Goal: Task Accomplishment & Management: Use online tool/utility

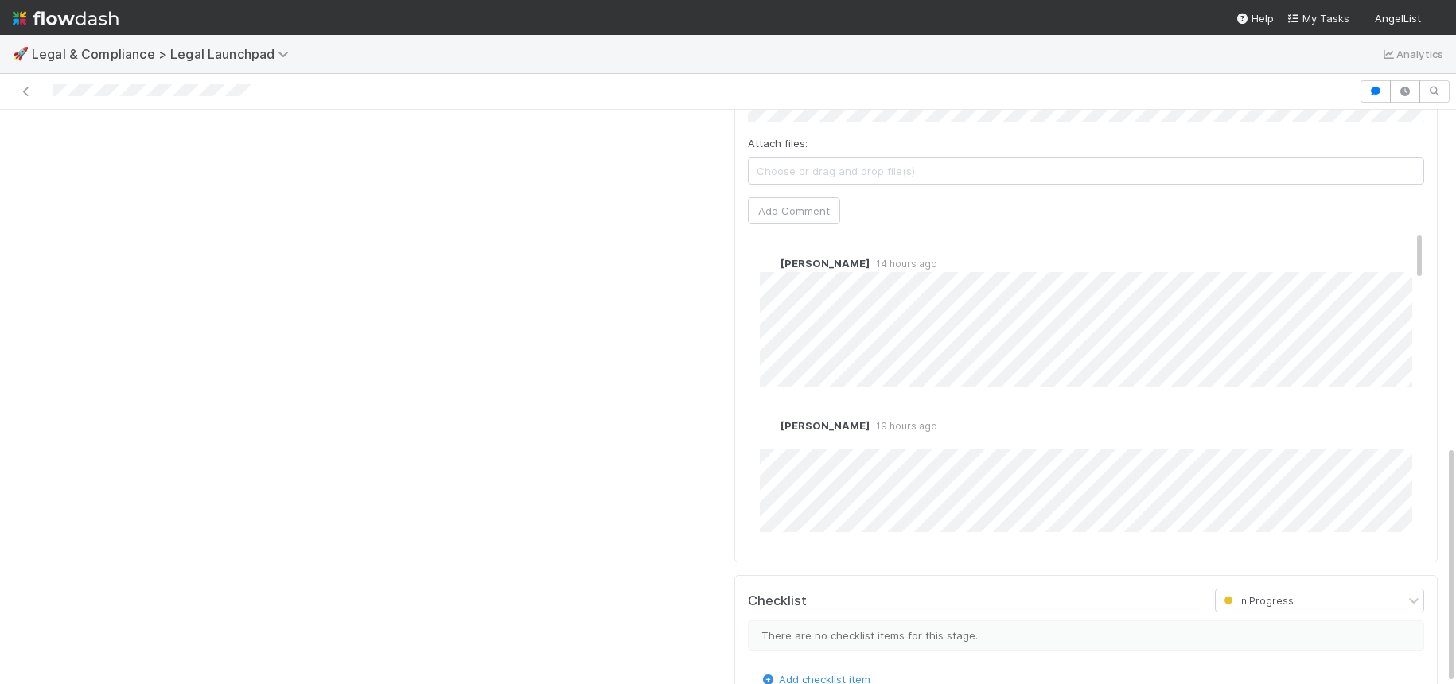
scroll to position [466, 0]
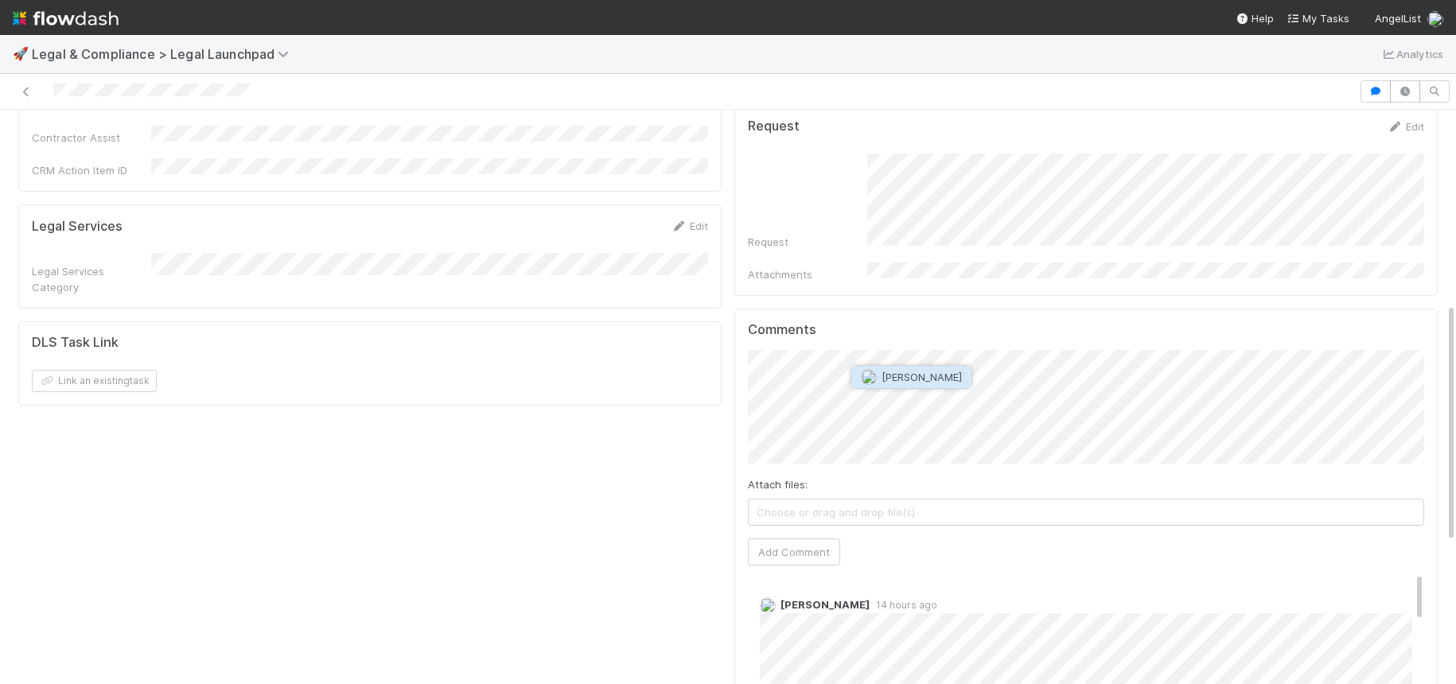
click at [872, 370] on img "button" at bounding box center [869, 377] width 16 height 16
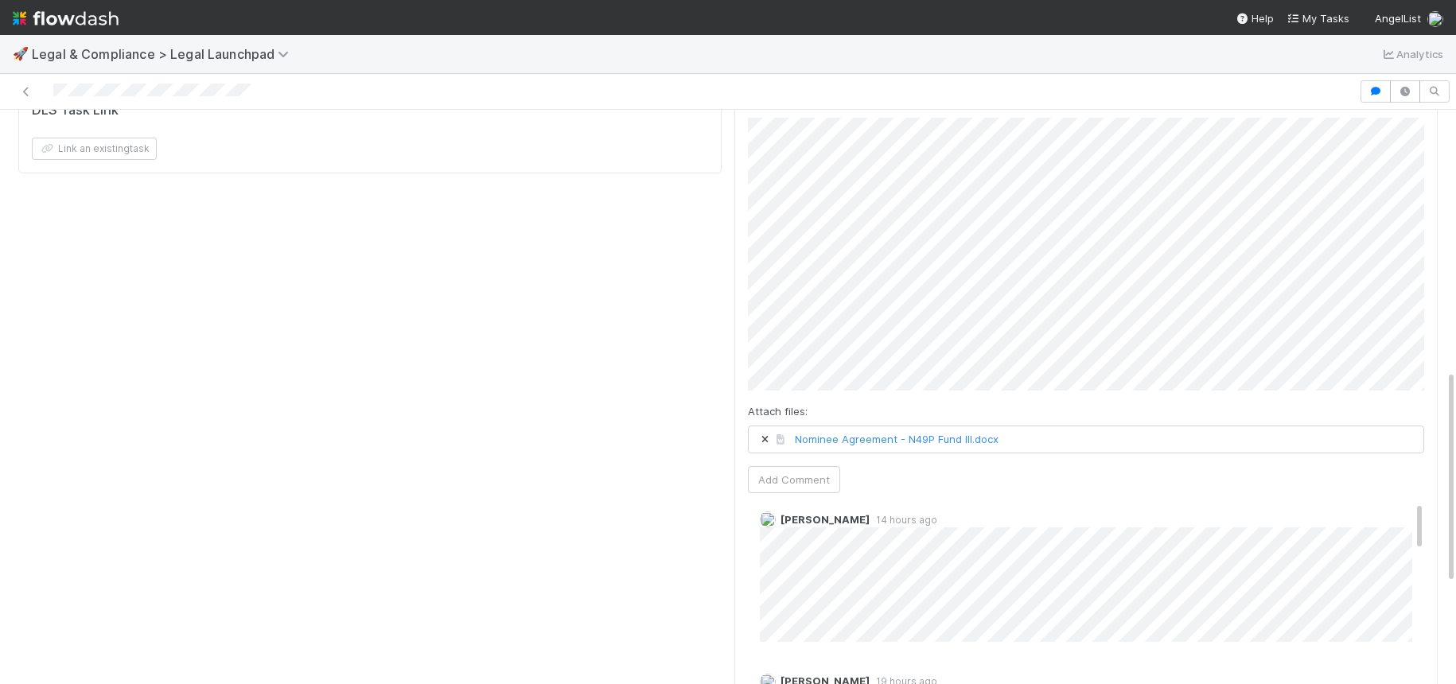
scroll to position [672, 0]
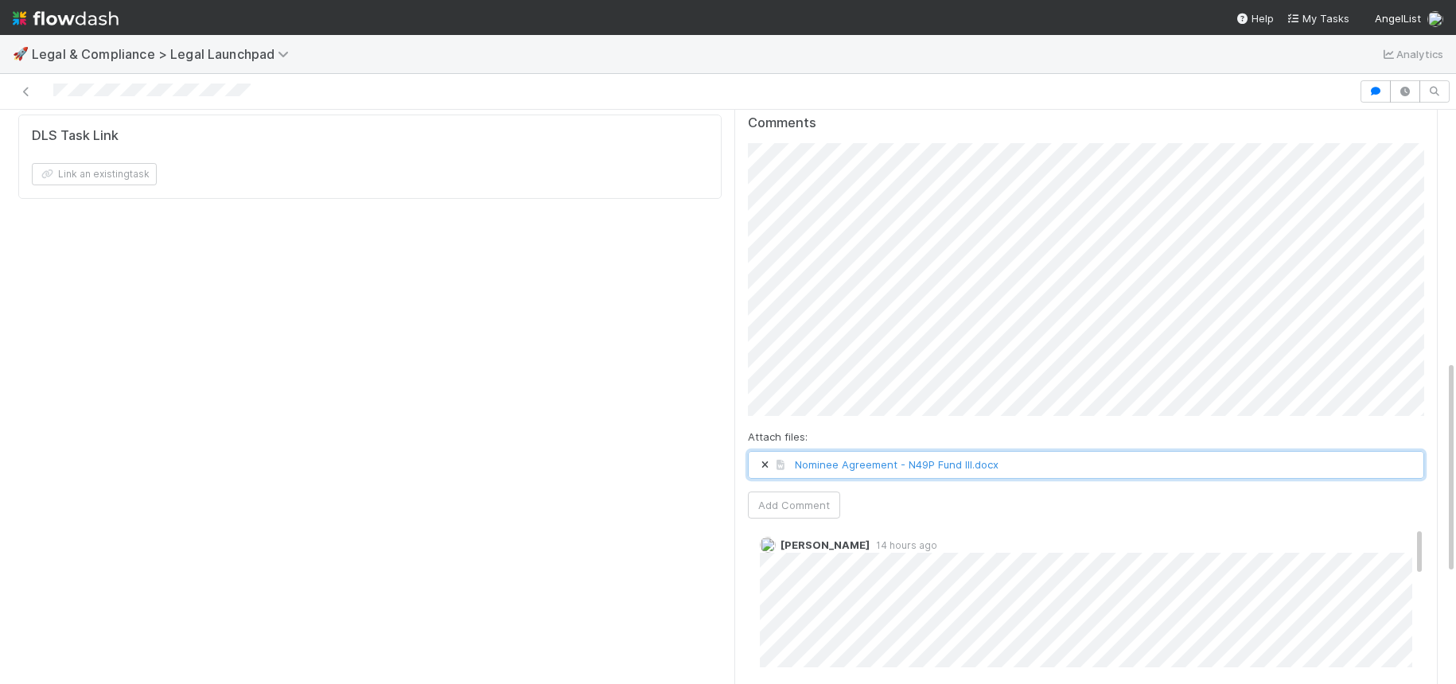
click at [760, 461] on icon at bounding box center [765, 466] width 16 height 10
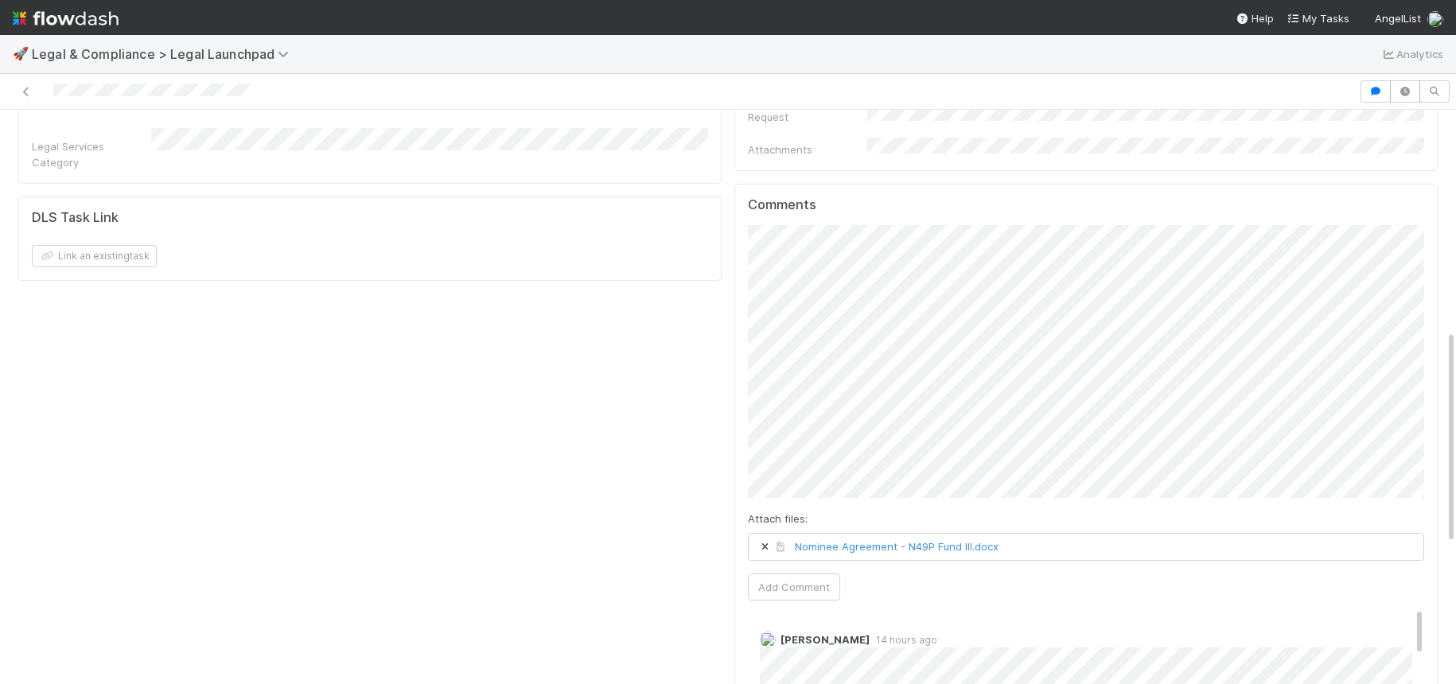
scroll to position [565, 0]
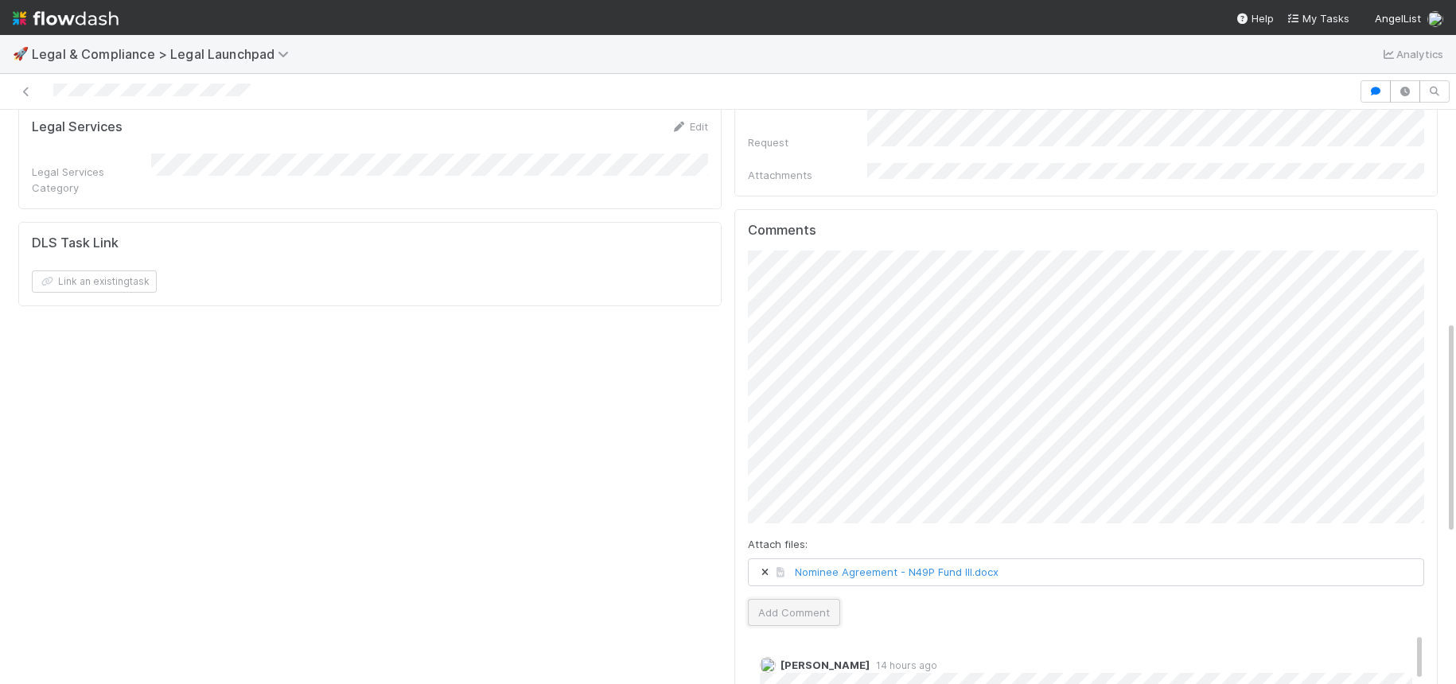
click at [817, 599] on button "Add Comment" at bounding box center [794, 612] width 92 height 27
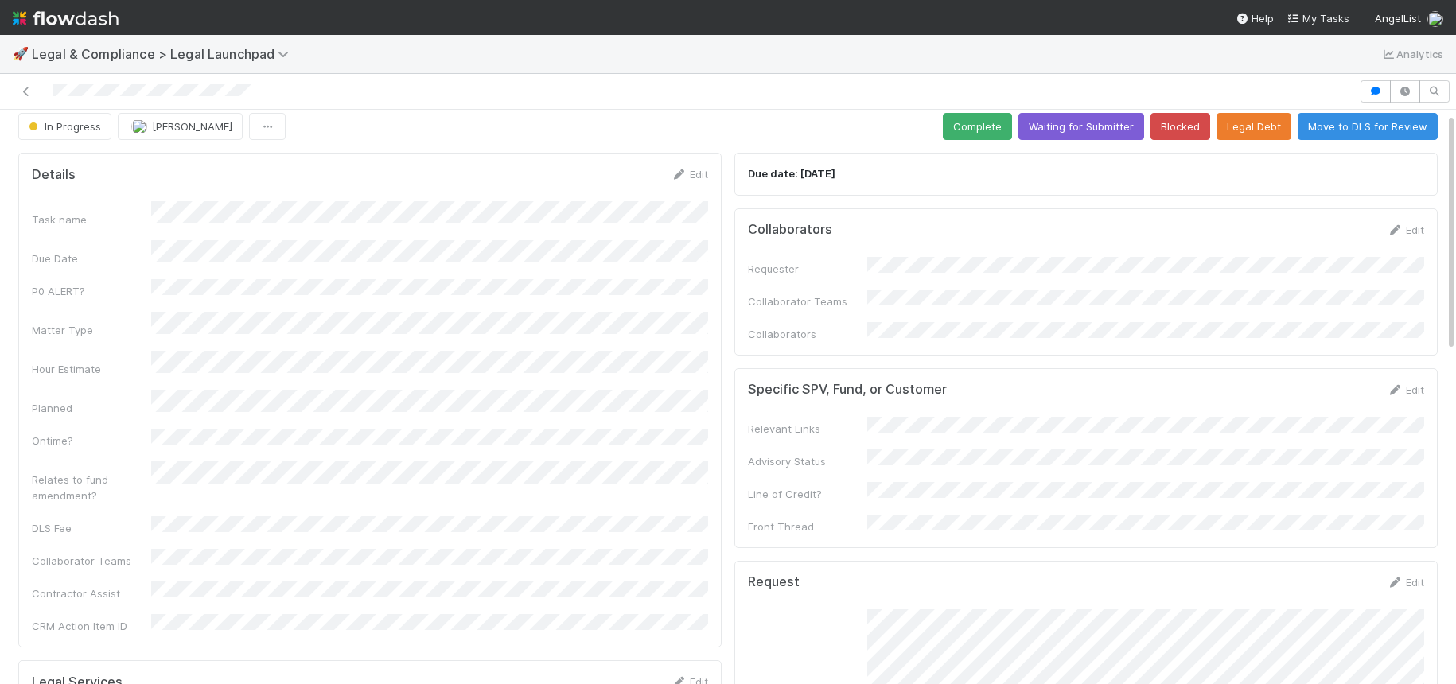
scroll to position [0, 0]
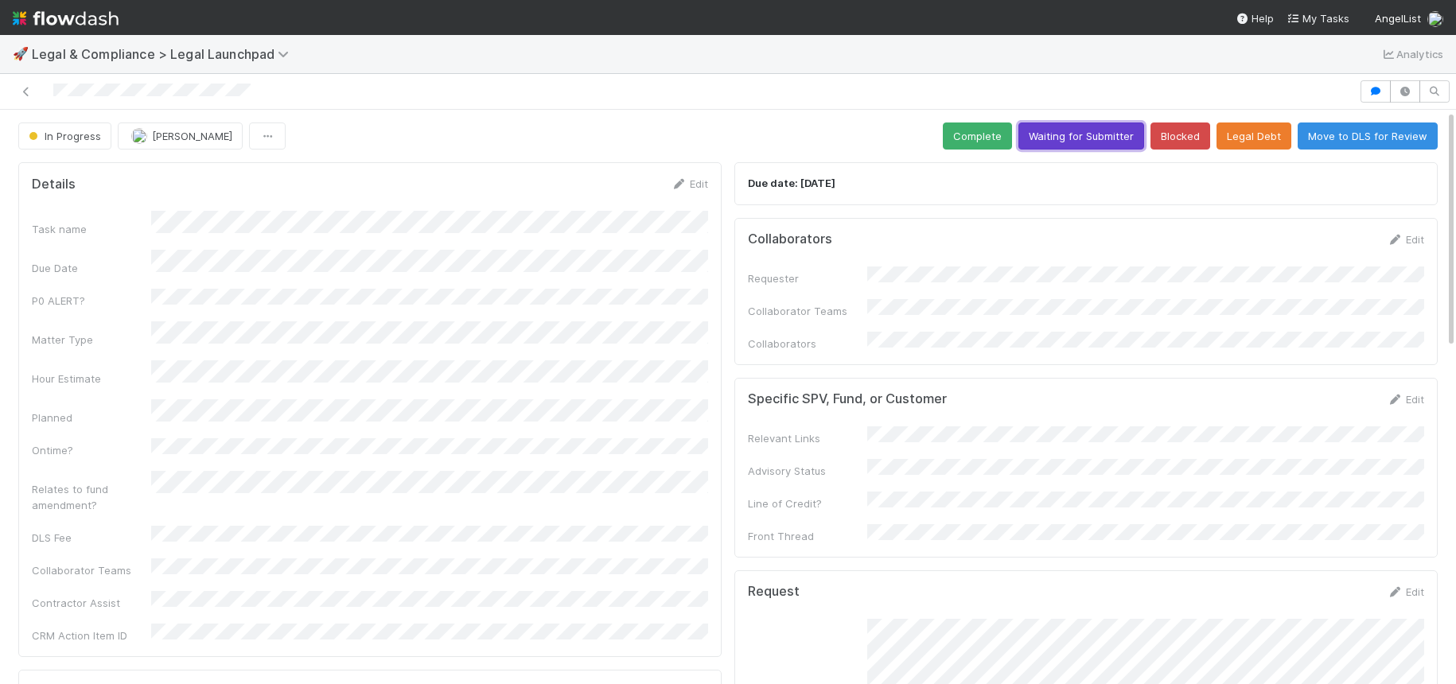
click at [1082, 140] on button "Waiting for Submitter" at bounding box center [1082, 136] width 126 height 27
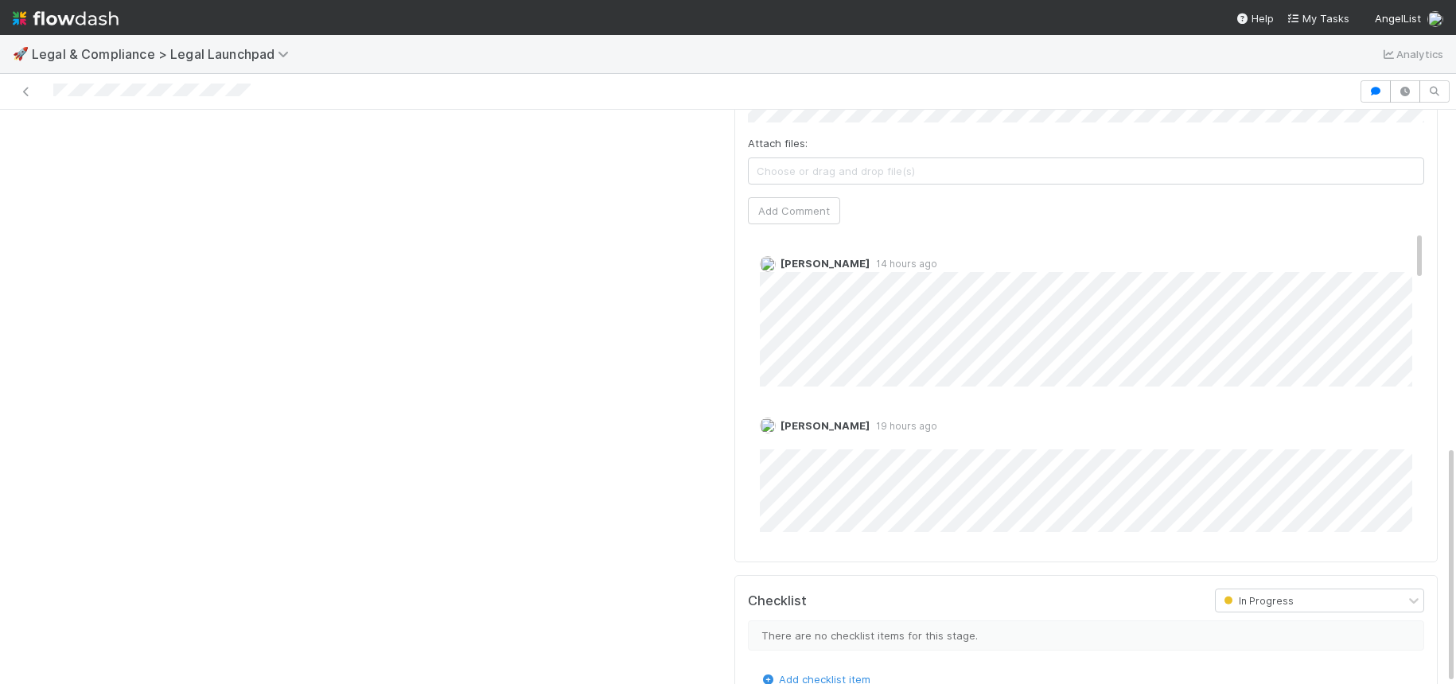
scroll to position [807, 0]
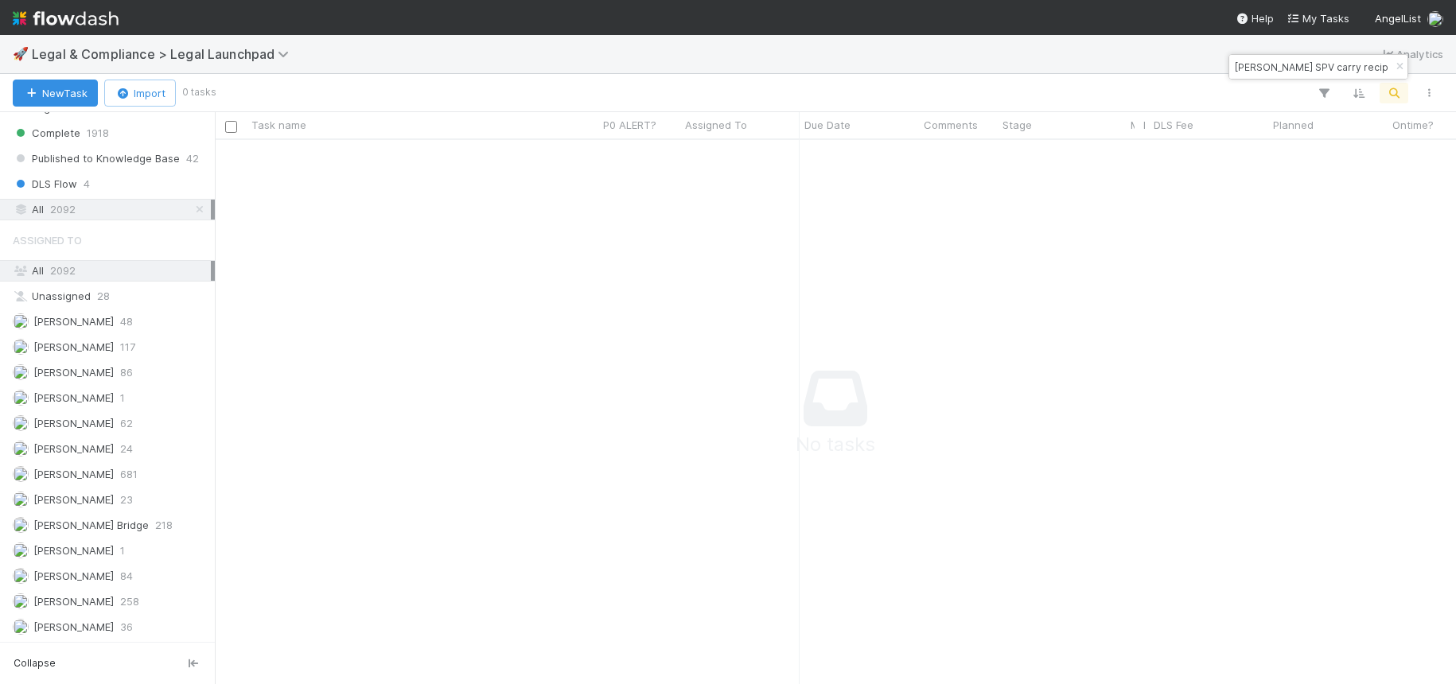
scroll to position [447, 0]
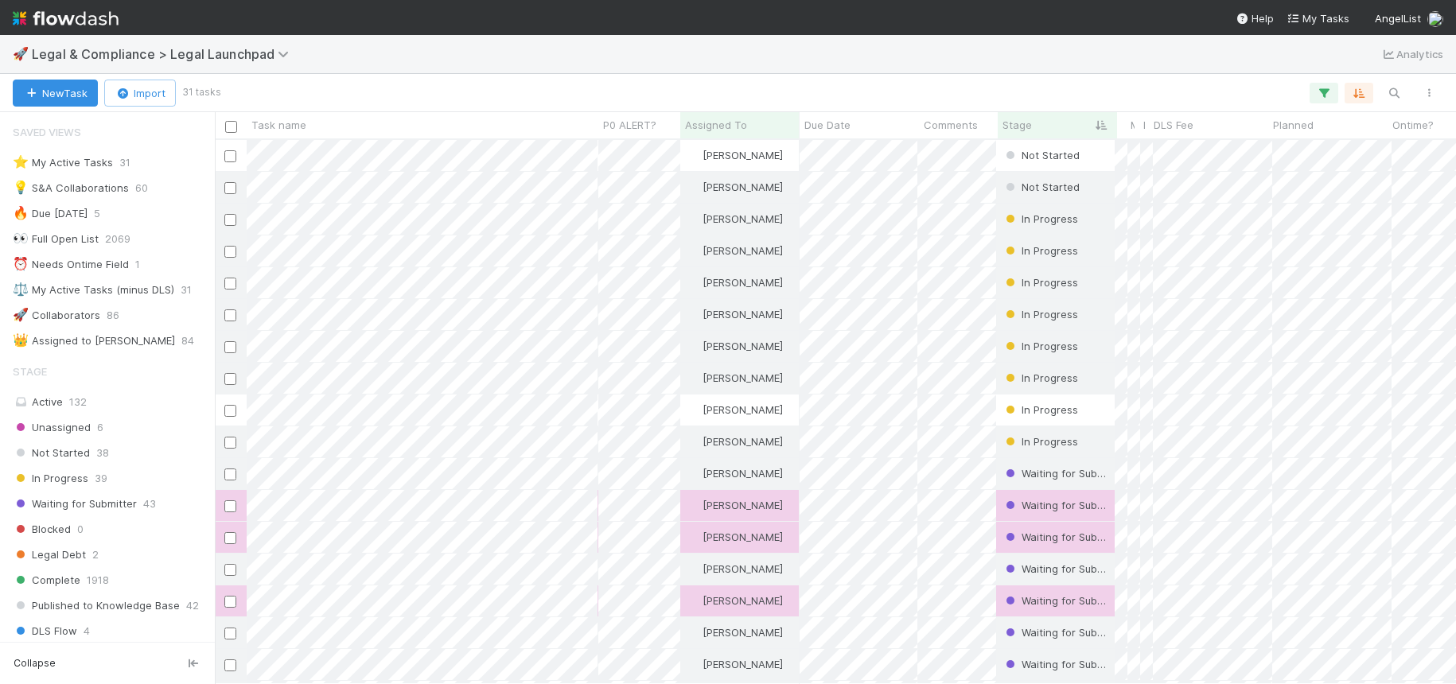
scroll to position [544, 1242]
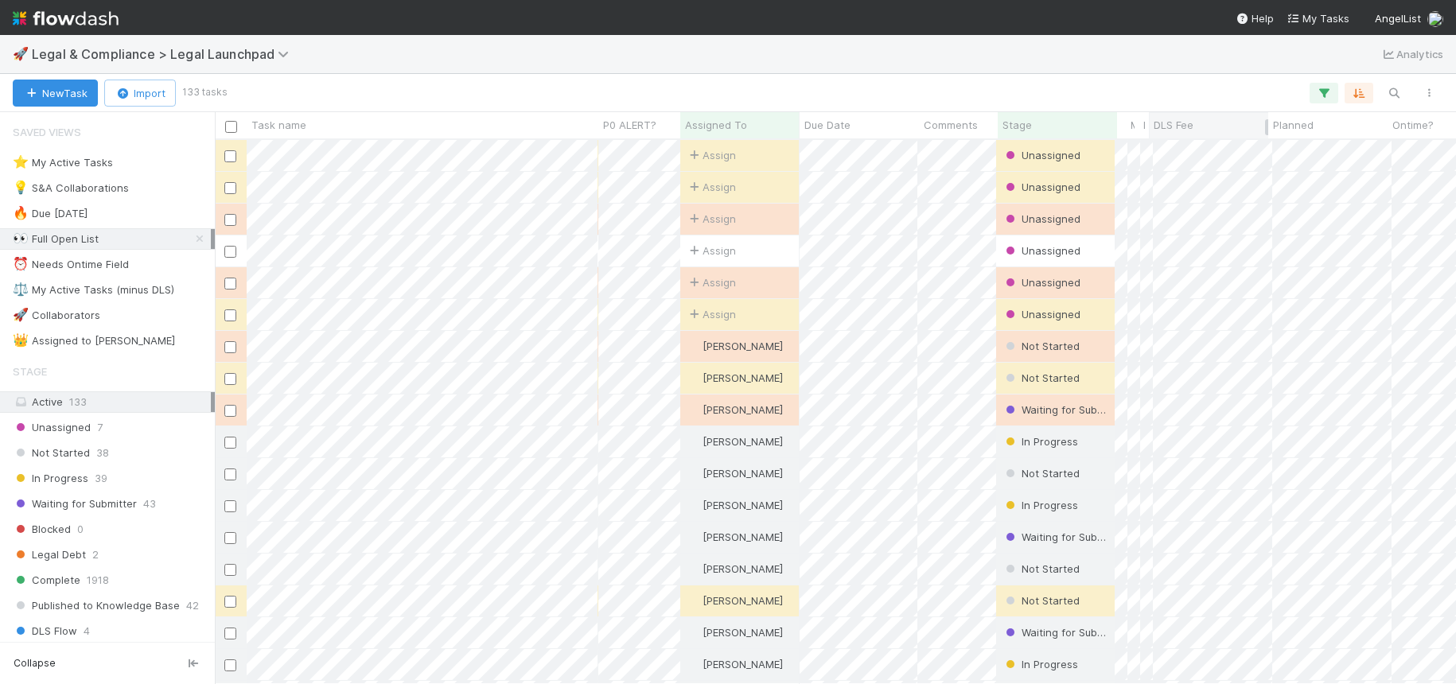
scroll to position [544, 1242]
click at [198, 238] on icon at bounding box center [200, 239] width 16 height 10
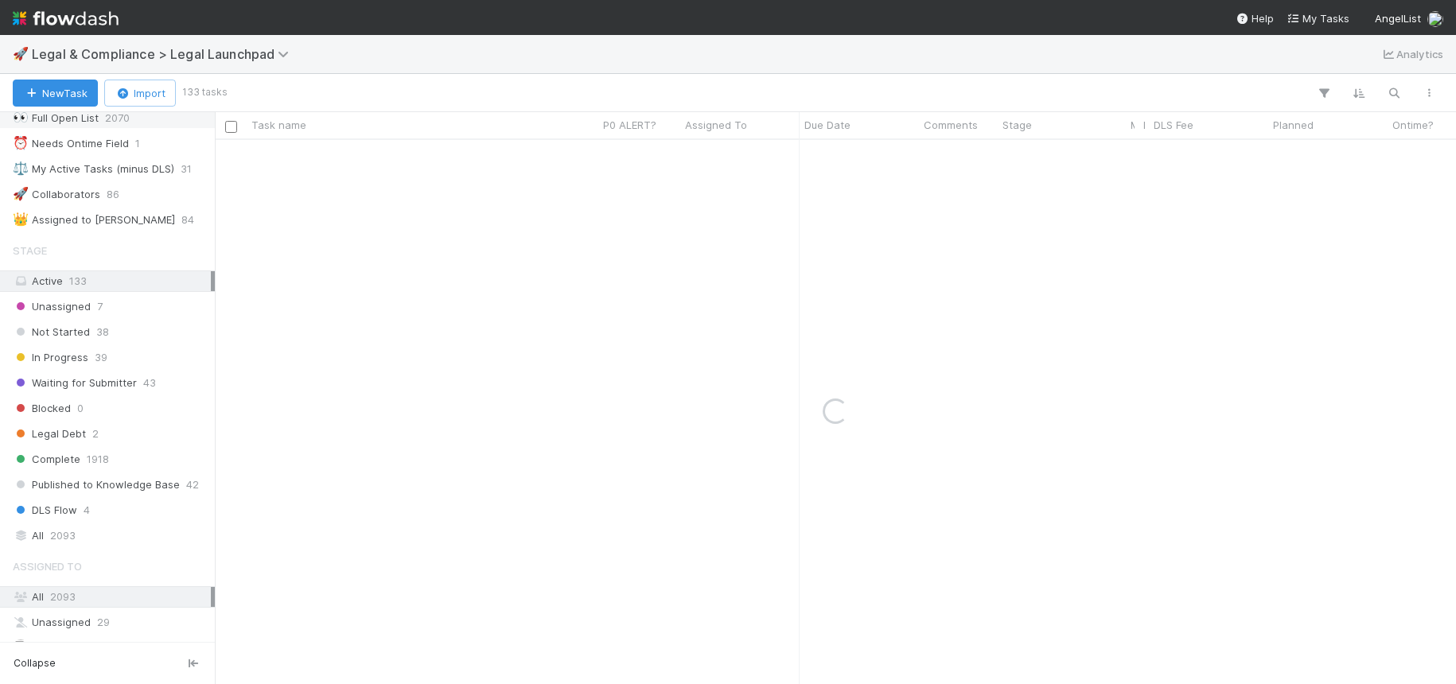
scroll to position [131, 0]
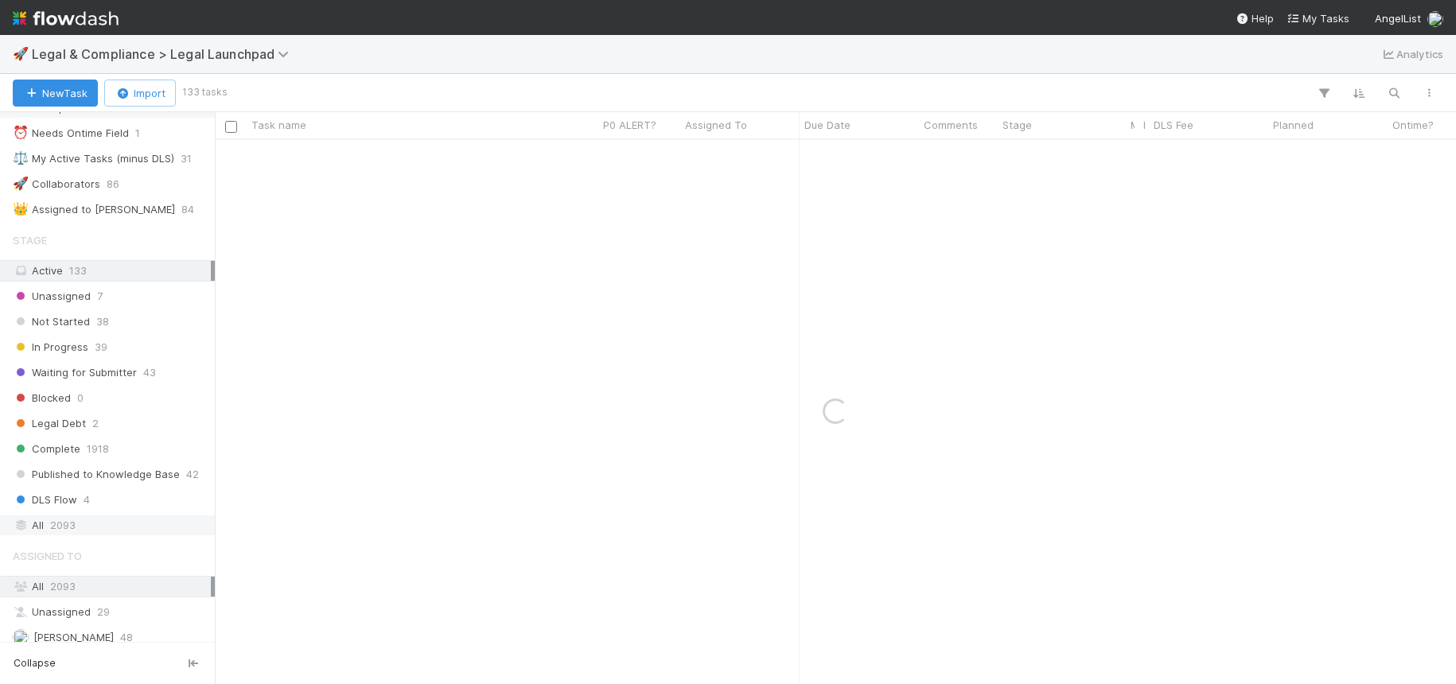
click at [71, 523] on span "2093" at bounding box center [62, 526] width 25 height 20
click at [1390, 92] on icon "button" at bounding box center [1394, 93] width 16 height 14
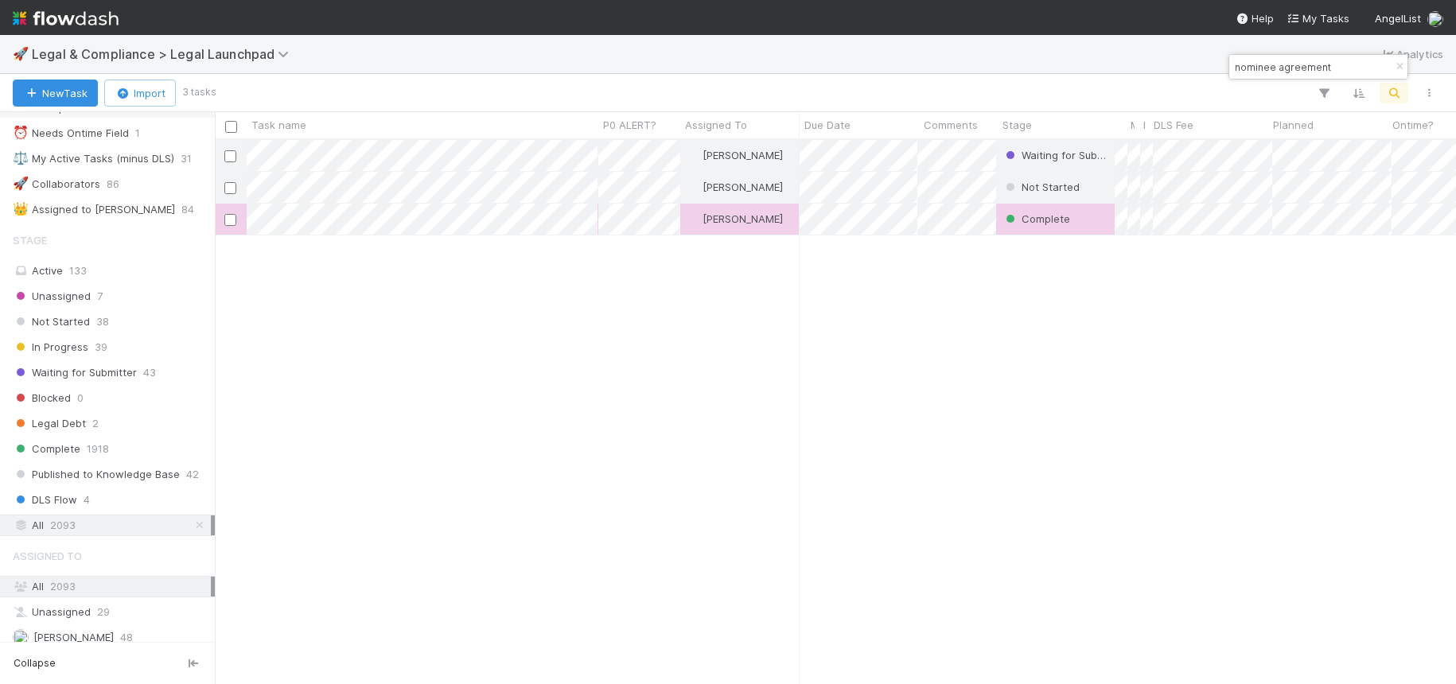
scroll to position [544, 1242]
type input "nominee agreement"
